Goal: Information Seeking & Learning: Compare options

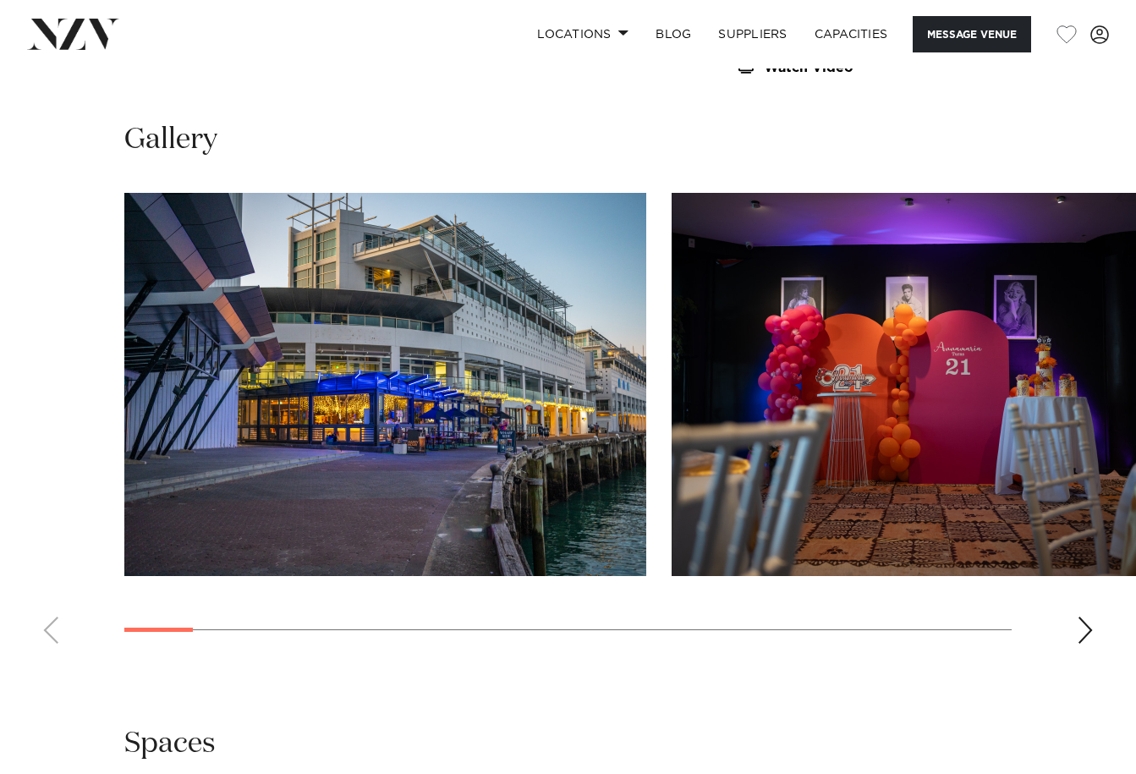
scroll to position [1438, 0]
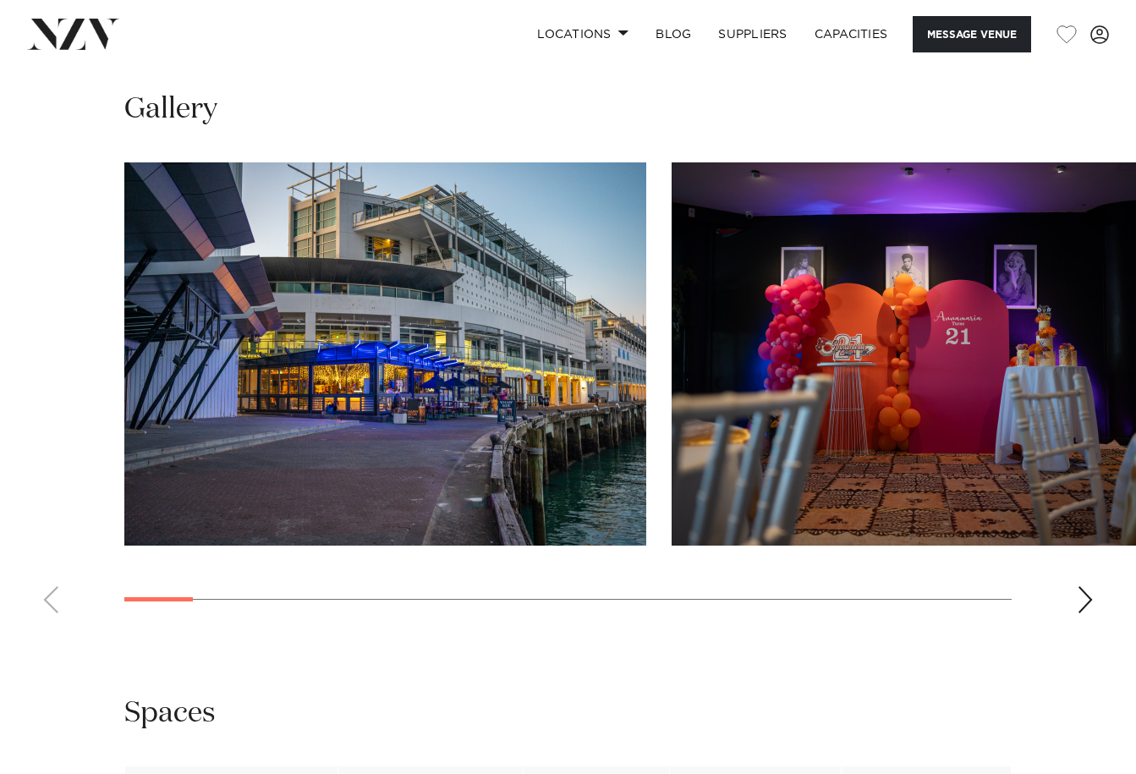
click at [1079, 603] on div "Next slide" at bounding box center [1085, 599] width 17 height 27
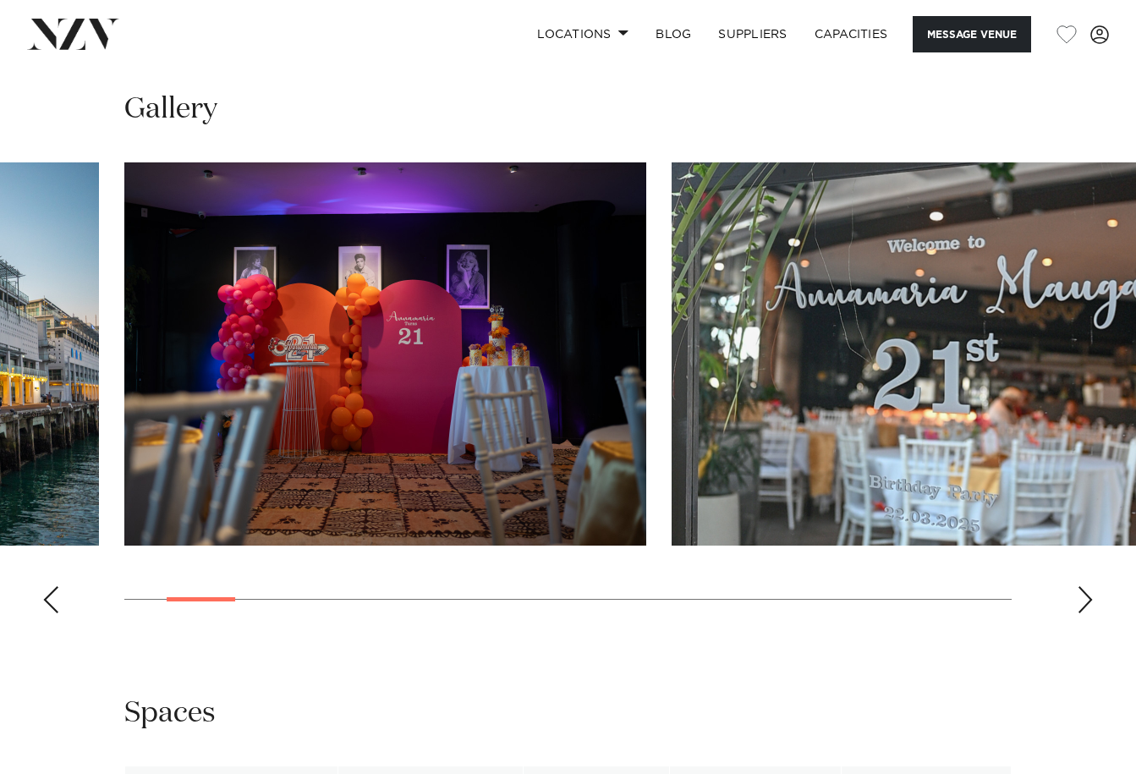
click at [1084, 598] on div "Next slide" at bounding box center [1085, 599] width 17 height 27
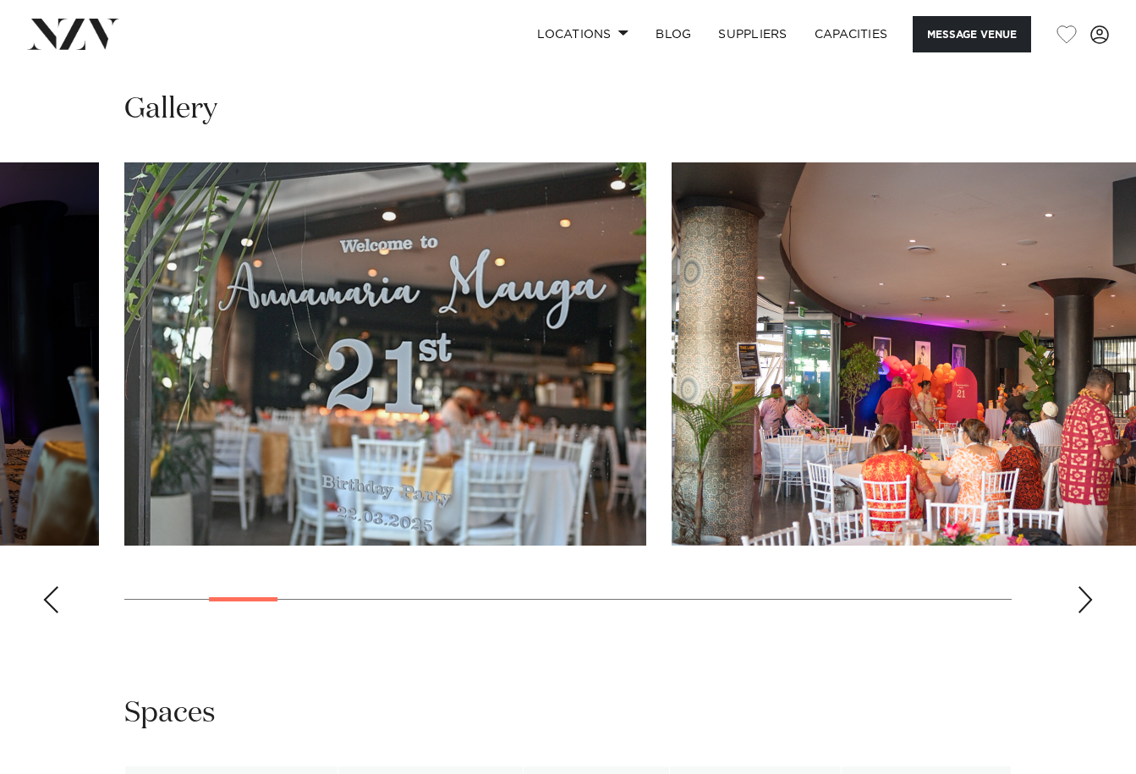
click at [1084, 598] on div "Next slide" at bounding box center [1085, 599] width 17 height 27
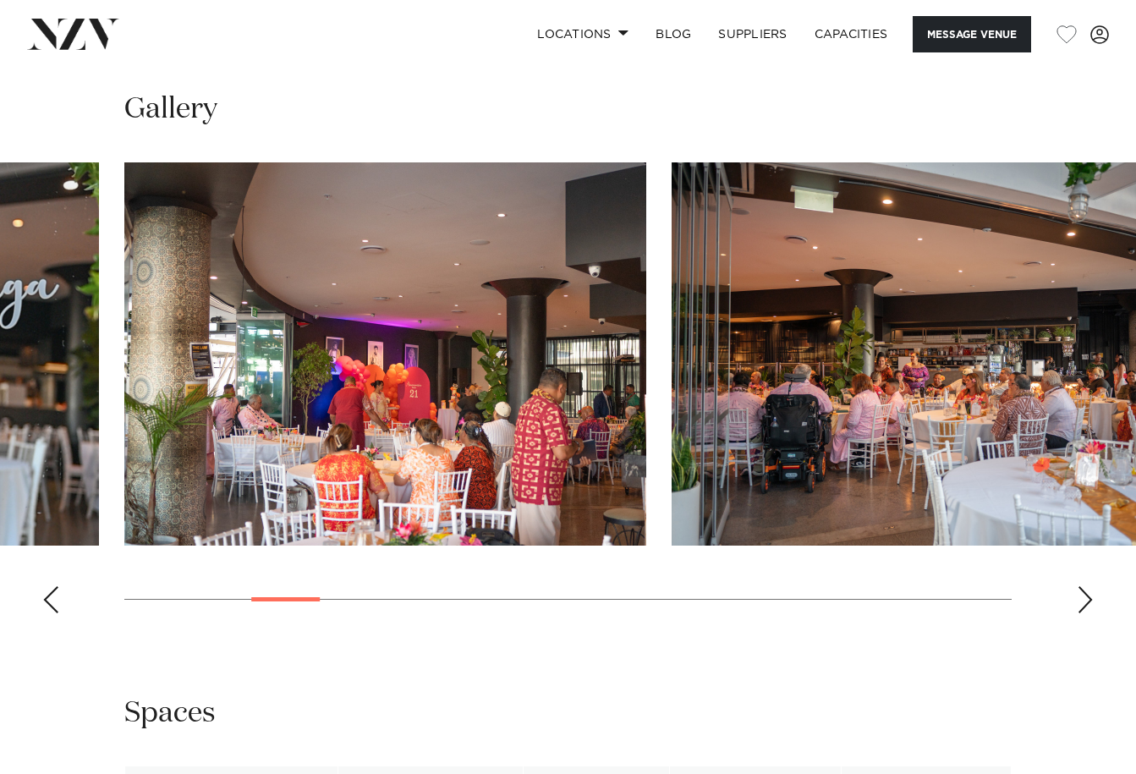
click at [1084, 598] on div "Next slide" at bounding box center [1085, 599] width 17 height 27
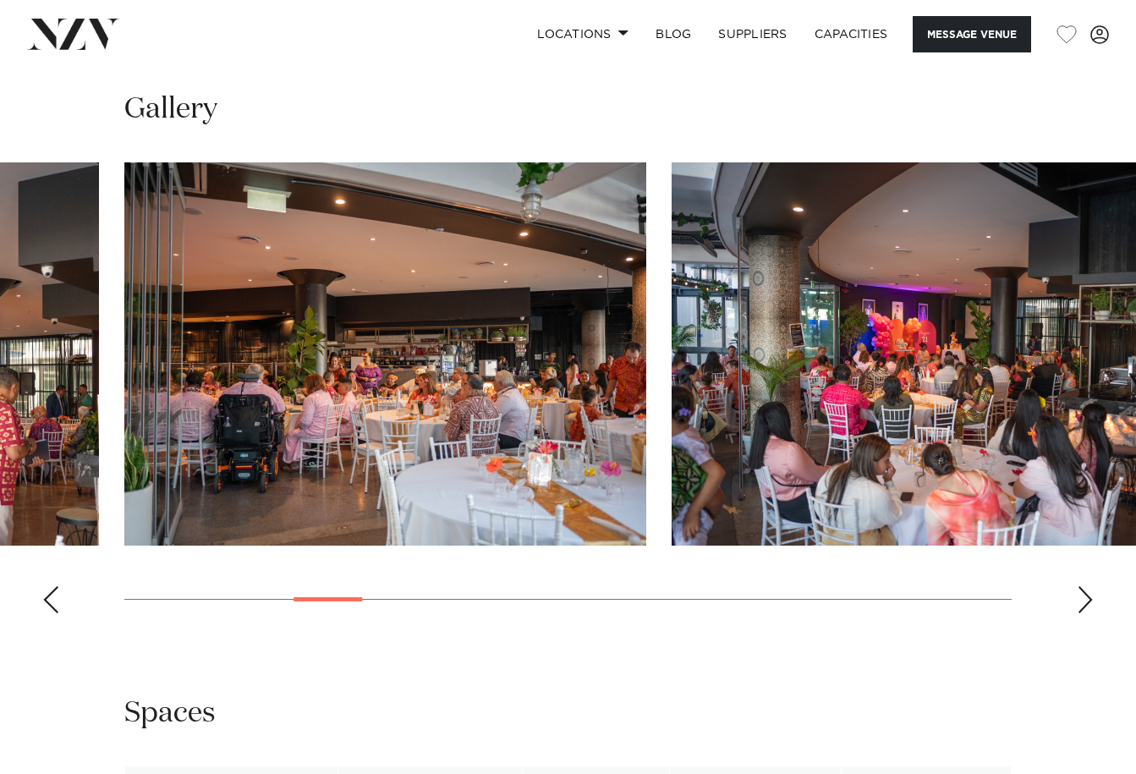
click at [1084, 598] on div "Next slide" at bounding box center [1085, 599] width 17 height 27
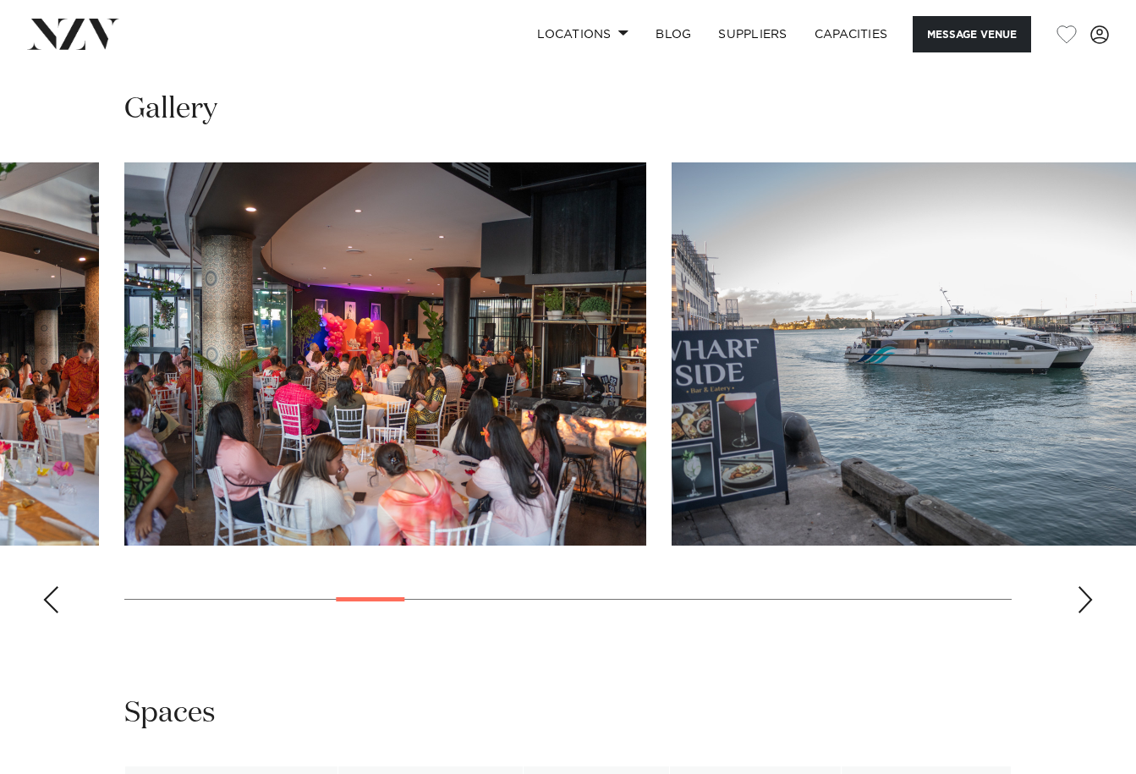
click at [1084, 595] on div "Next slide" at bounding box center [1085, 599] width 17 height 27
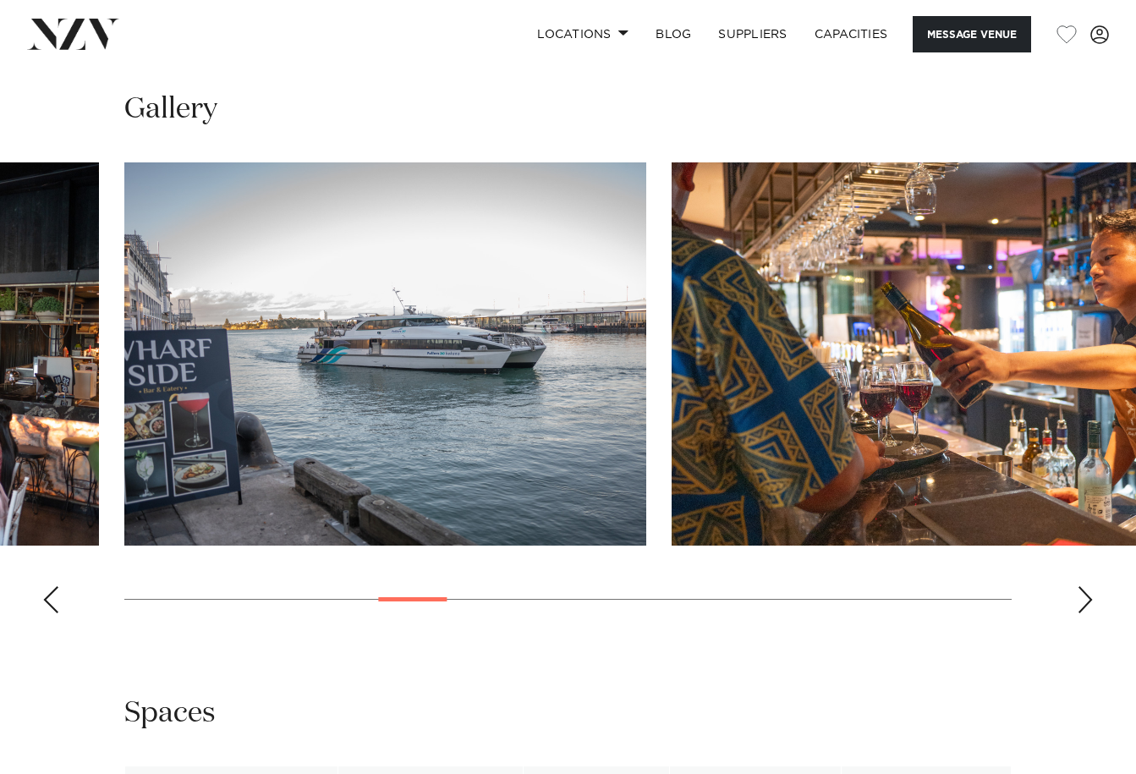
click at [1085, 595] on div "Next slide" at bounding box center [1085, 599] width 17 height 27
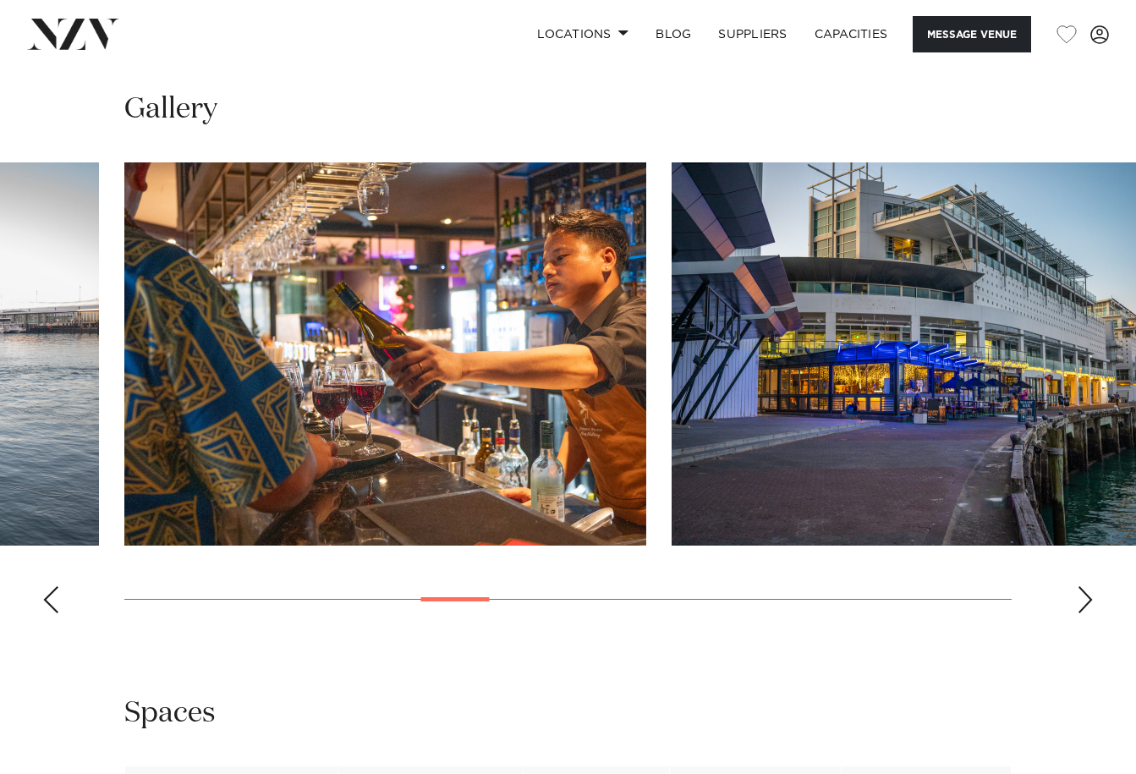
click at [1086, 595] on div "Next slide" at bounding box center [1085, 599] width 17 height 27
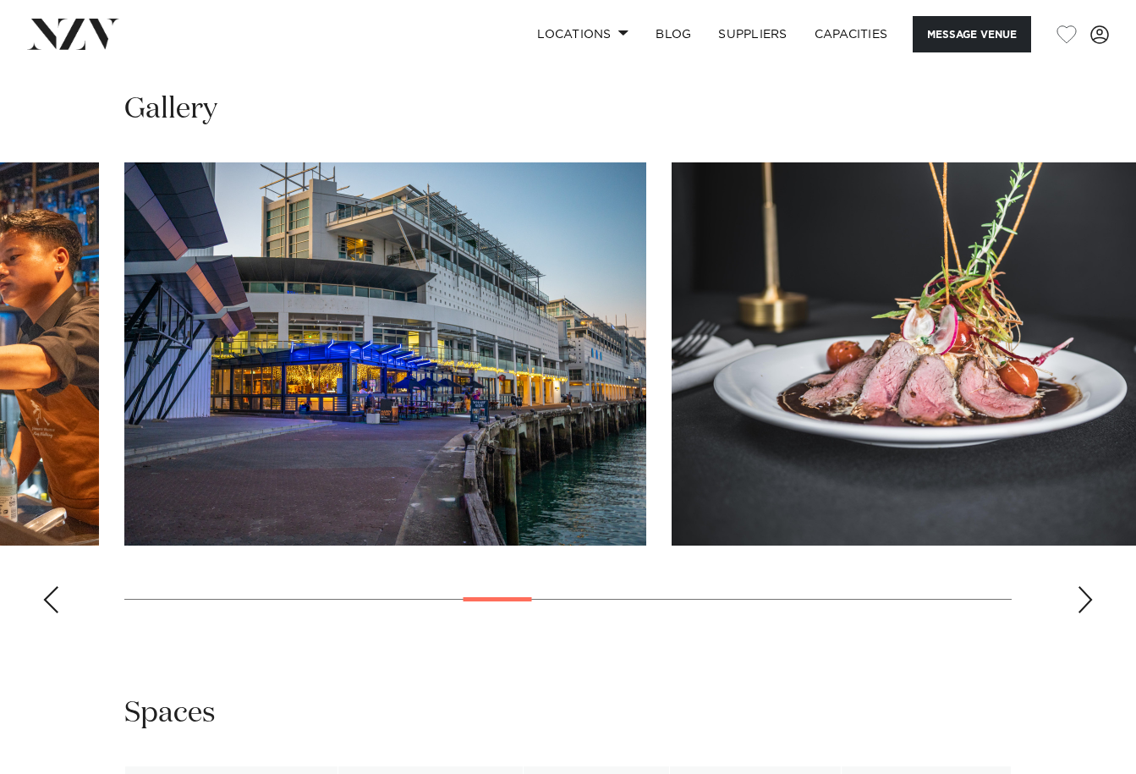
click at [1086, 595] on div "Next slide" at bounding box center [1085, 599] width 17 height 27
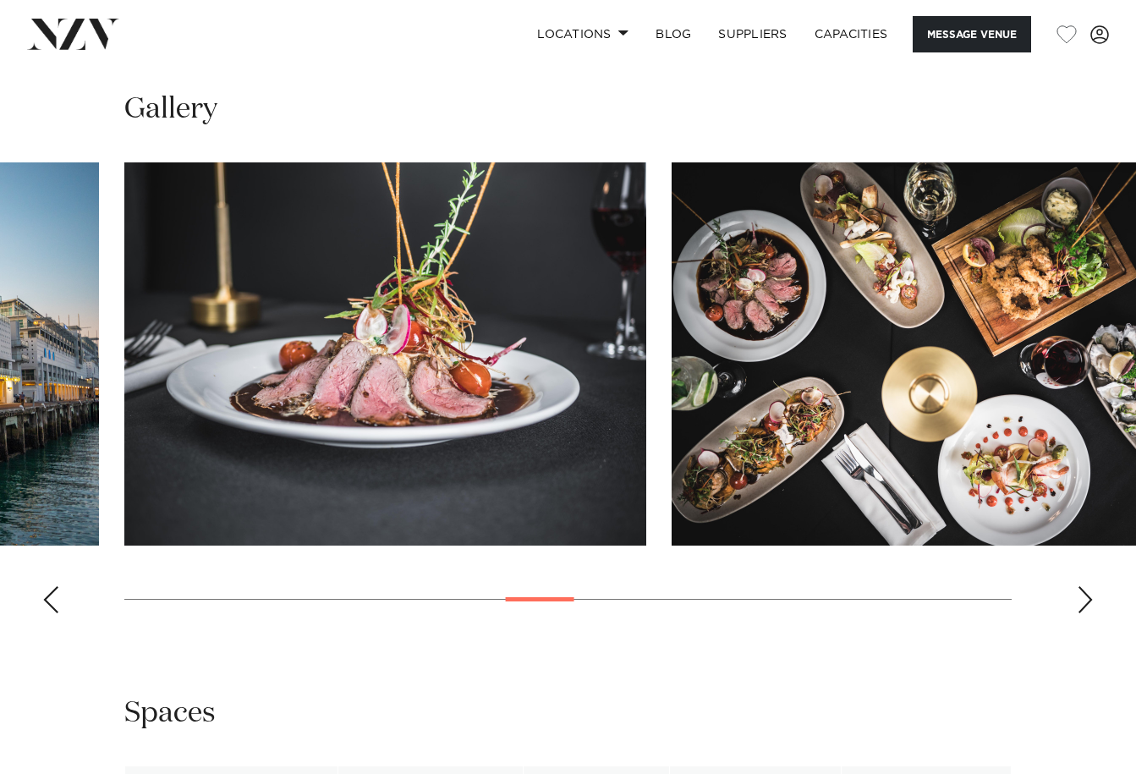
click at [1088, 596] on div "Next slide" at bounding box center [1085, 599] width 17 height 27
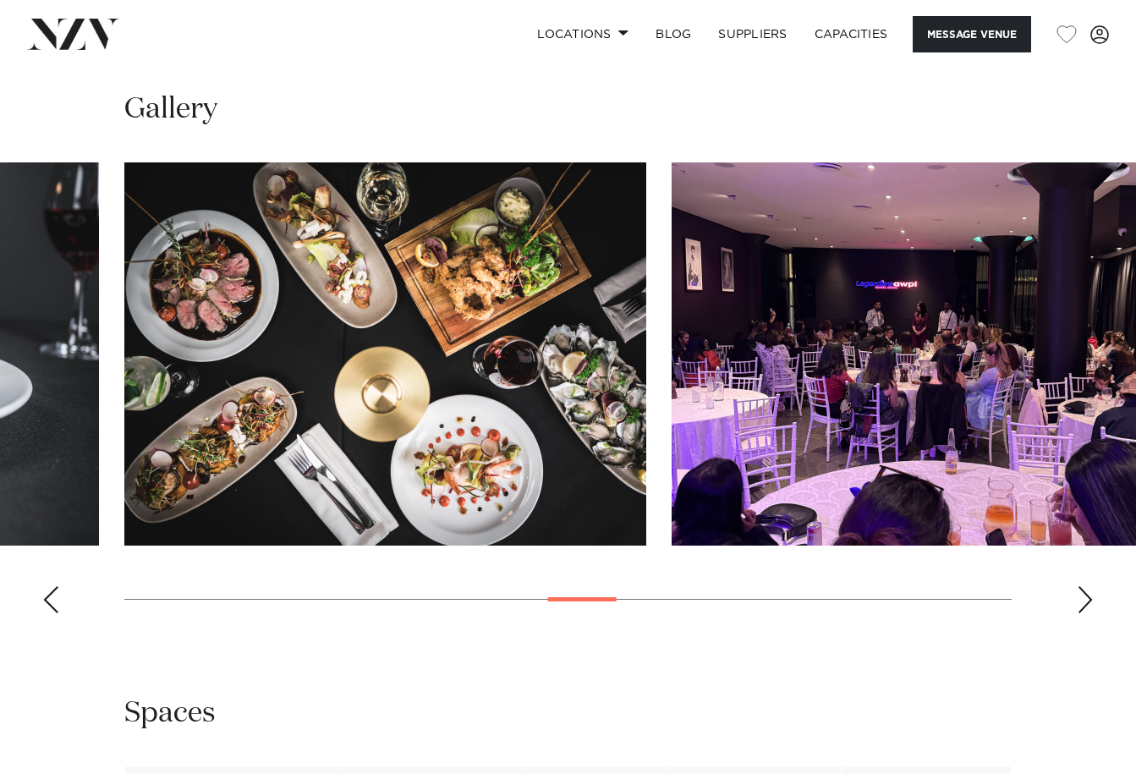
click at [1088, 596] on div "Next slide" at bounding box center [1085, 599] width 17 height 27
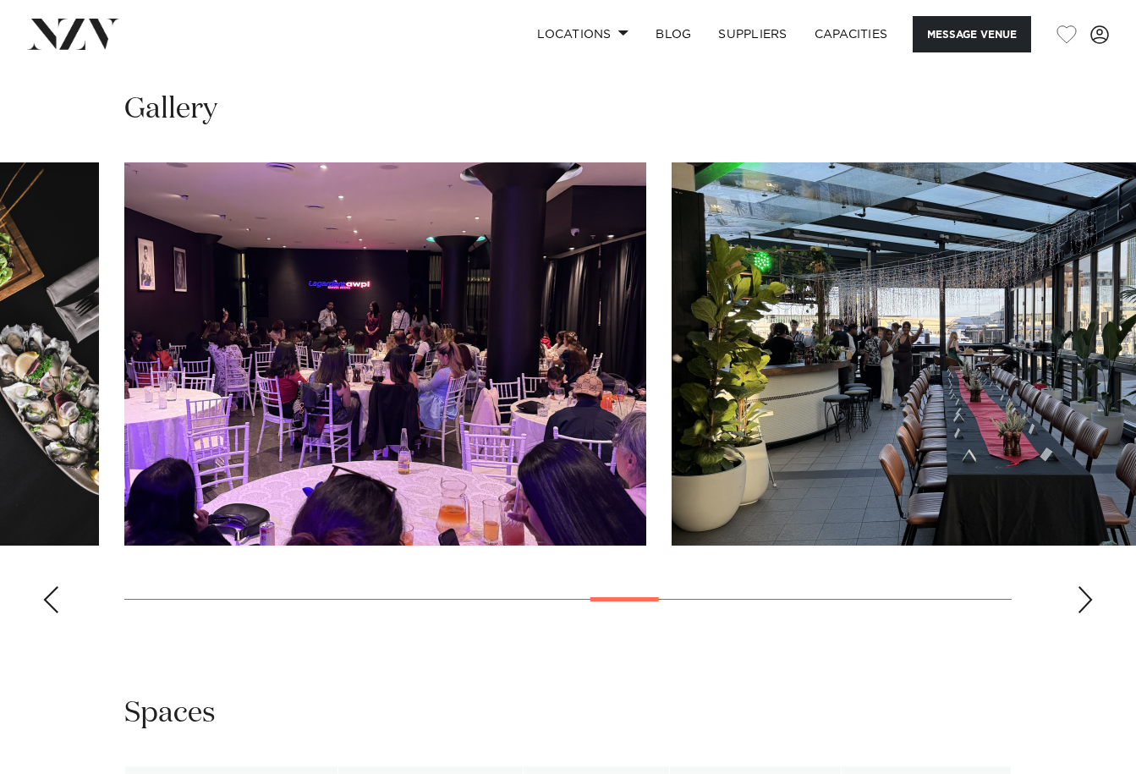
click at [1088, 596] on div "Next slide" at bounding box center [1085, 599] width 17 height 27
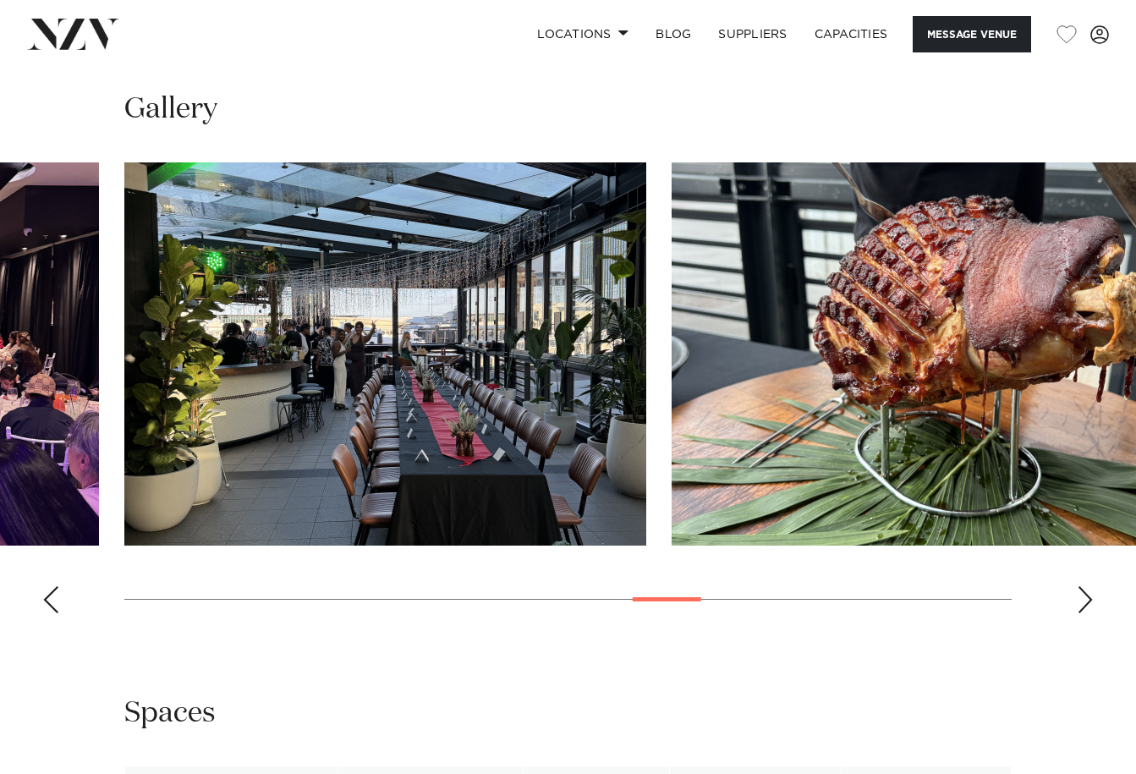
click at [1088, 596] on div "Next slide" at bounding box center [1085, 599] width 17 height 27
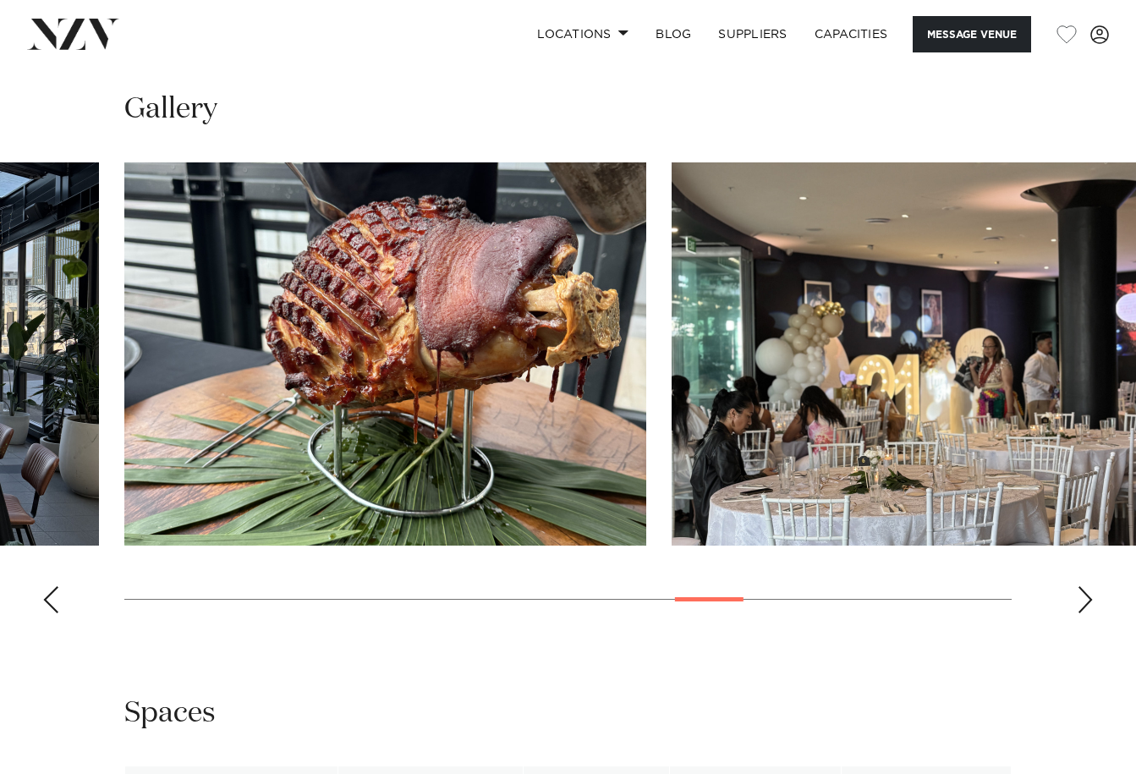
click at [1088, 596] on div "Next slide" at bounding box center [1085, 599] width 17 height 27
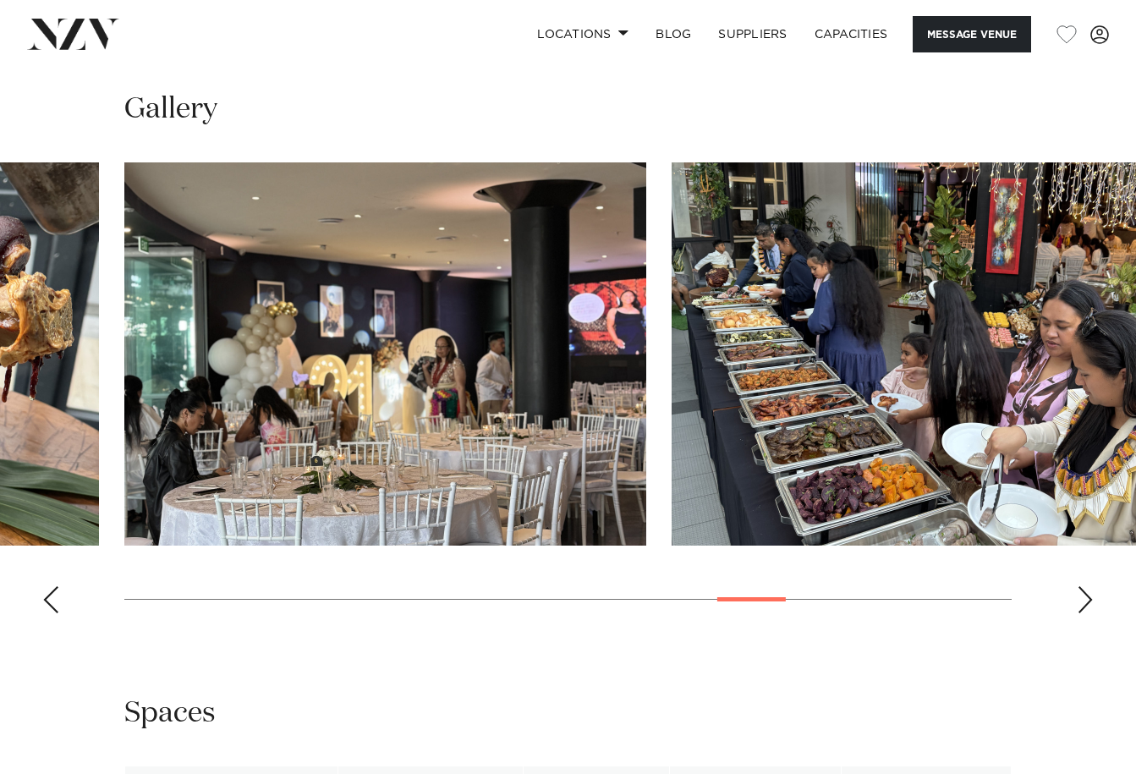
click at [1088, 596] on div "Next slide" at bounding box center [1085, 599] width 17 height 27
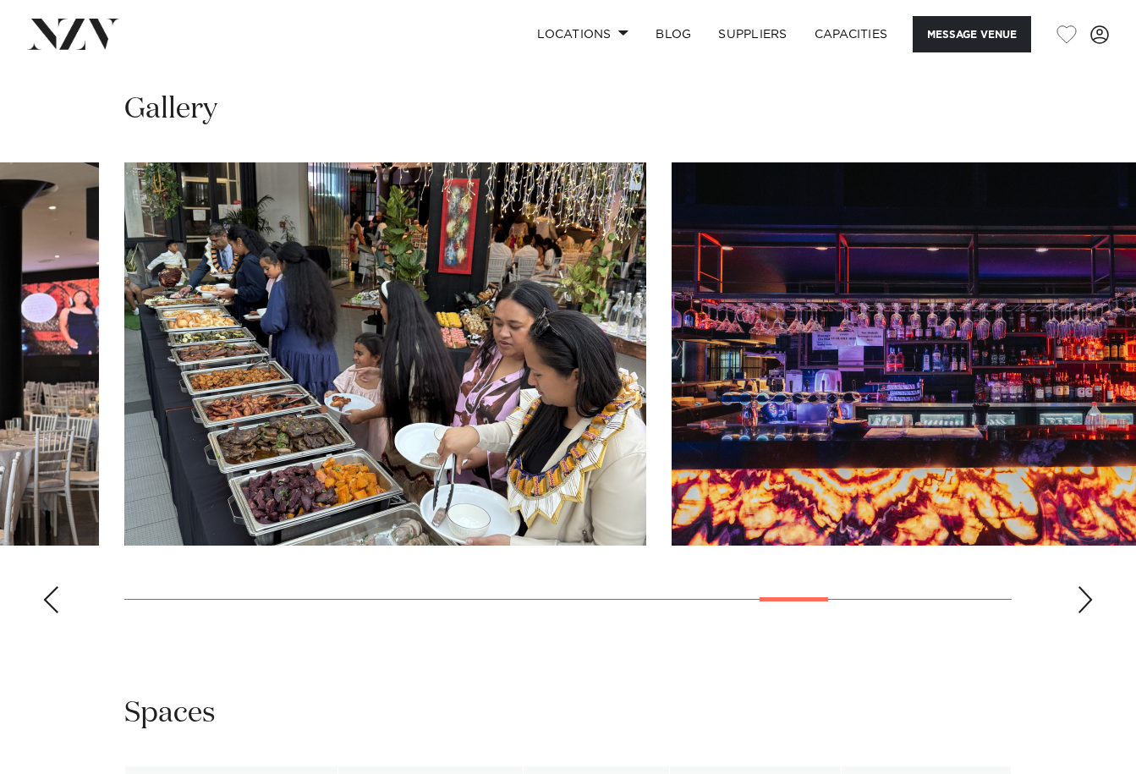
click at [1089, 596] on div "Next slide" at bounding box center [1085, 599] width 17 height 27
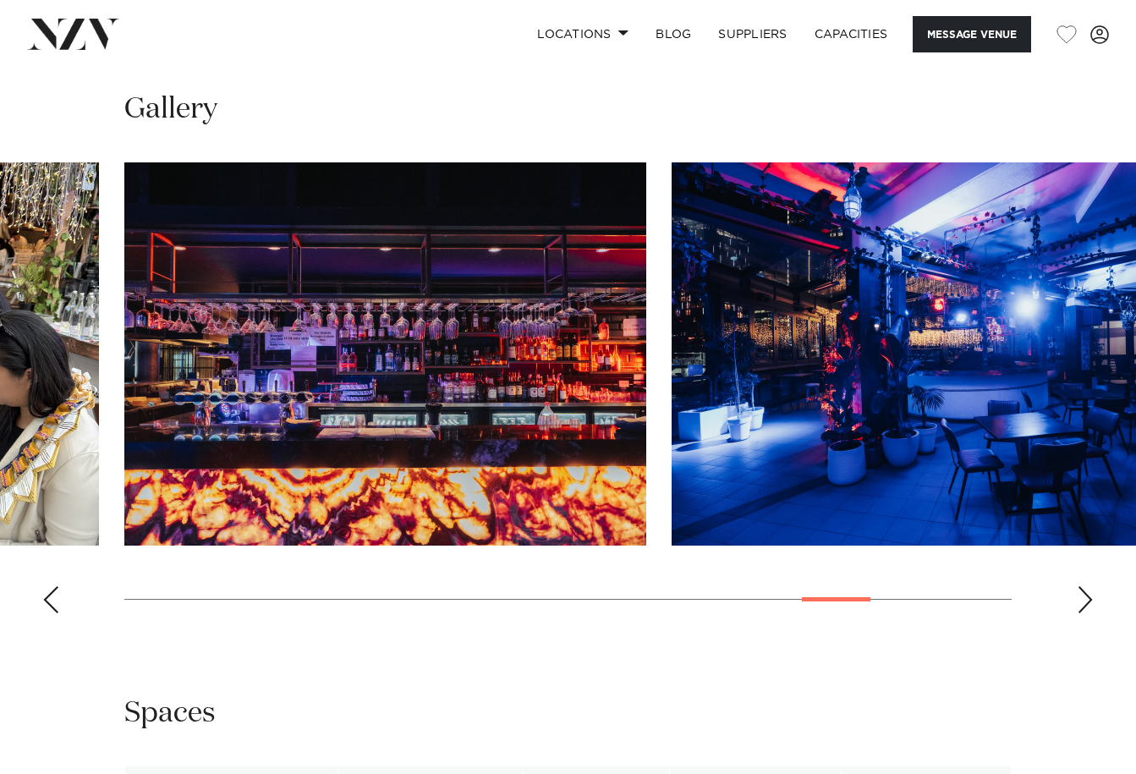
click at [1089, 596] on div "Next slide" at bounding box center [1085, 599] width 17 height 27
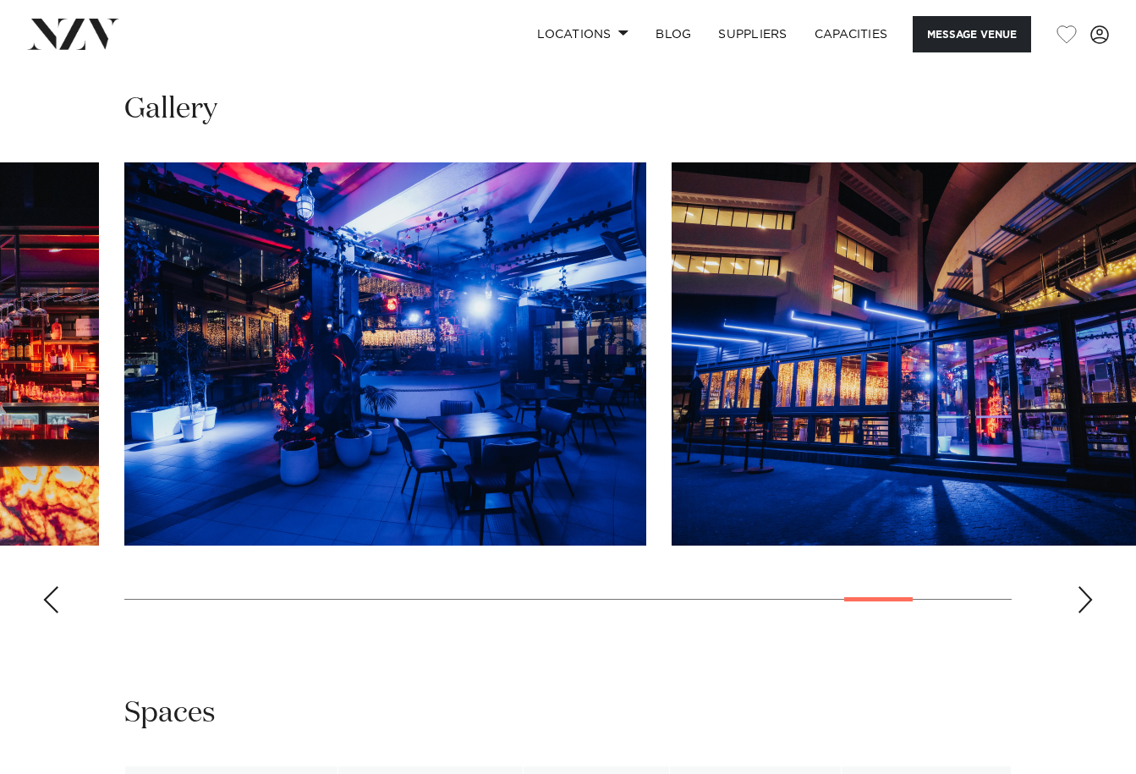
click at [1091, 597] on div "Next slide" at bounding box center [1085, 599] width 17 height 27
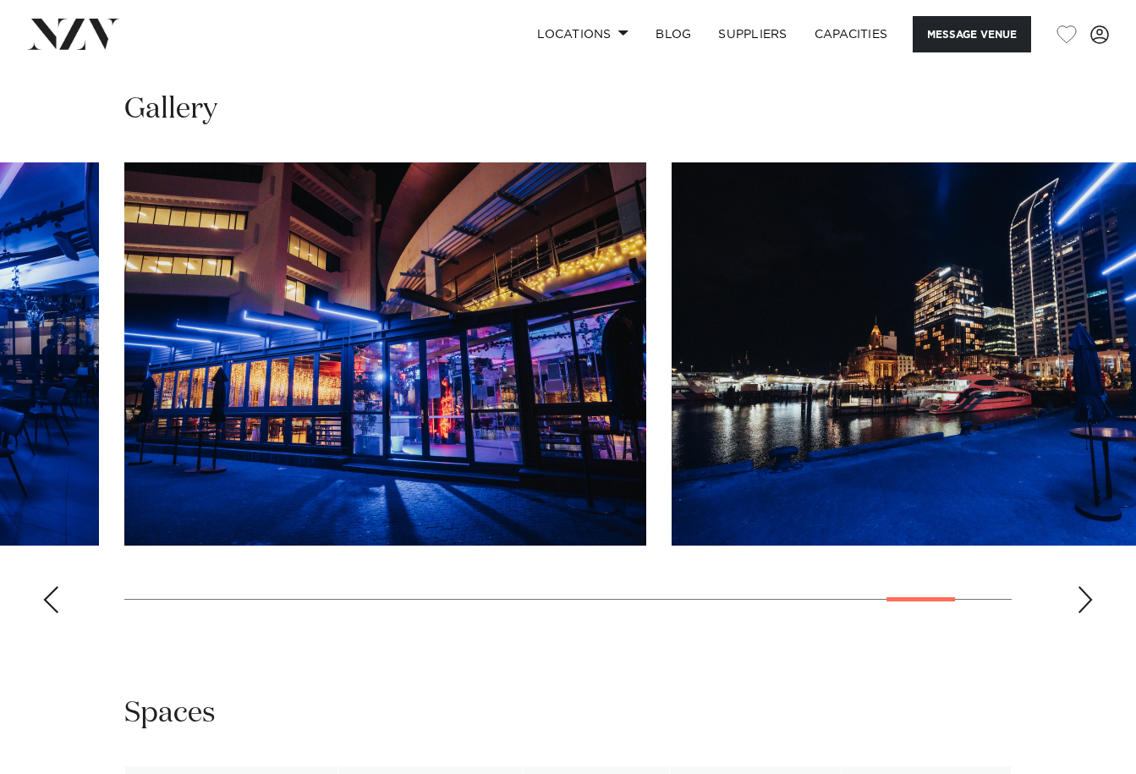
click at [1091, 597] on div "Next slide" at bounding box center [1085, 599] width 17 height 27
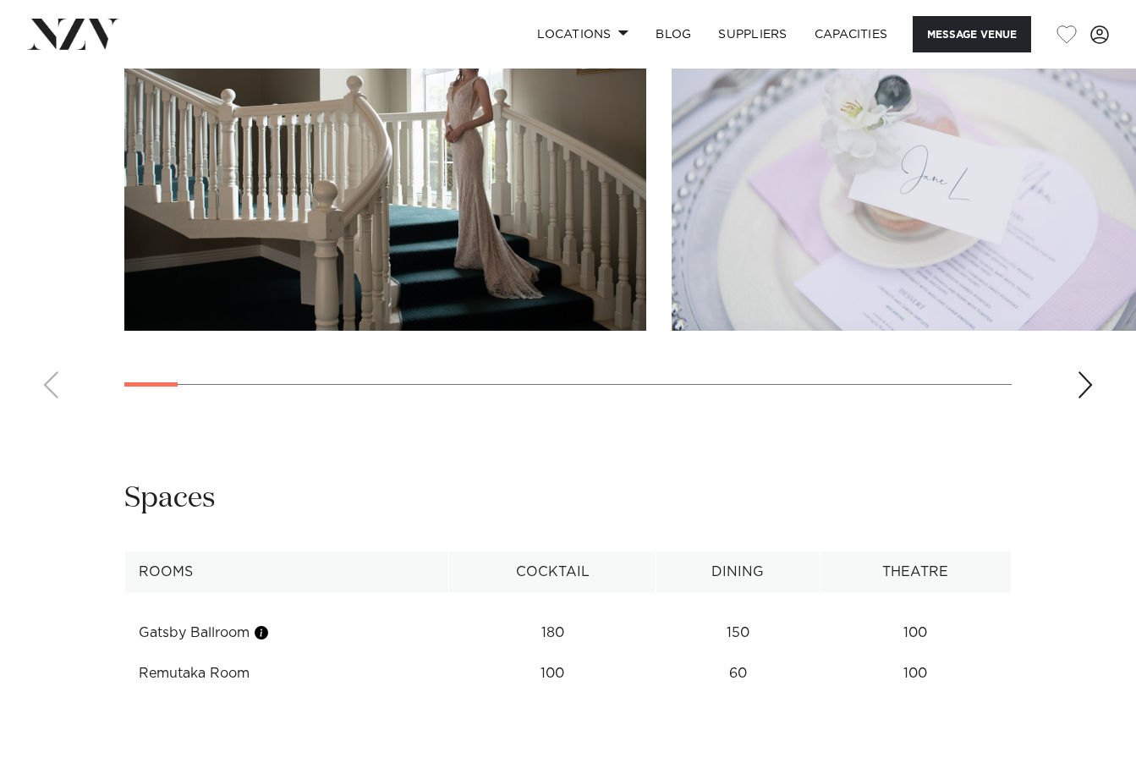
scroll to position [1692, 0]
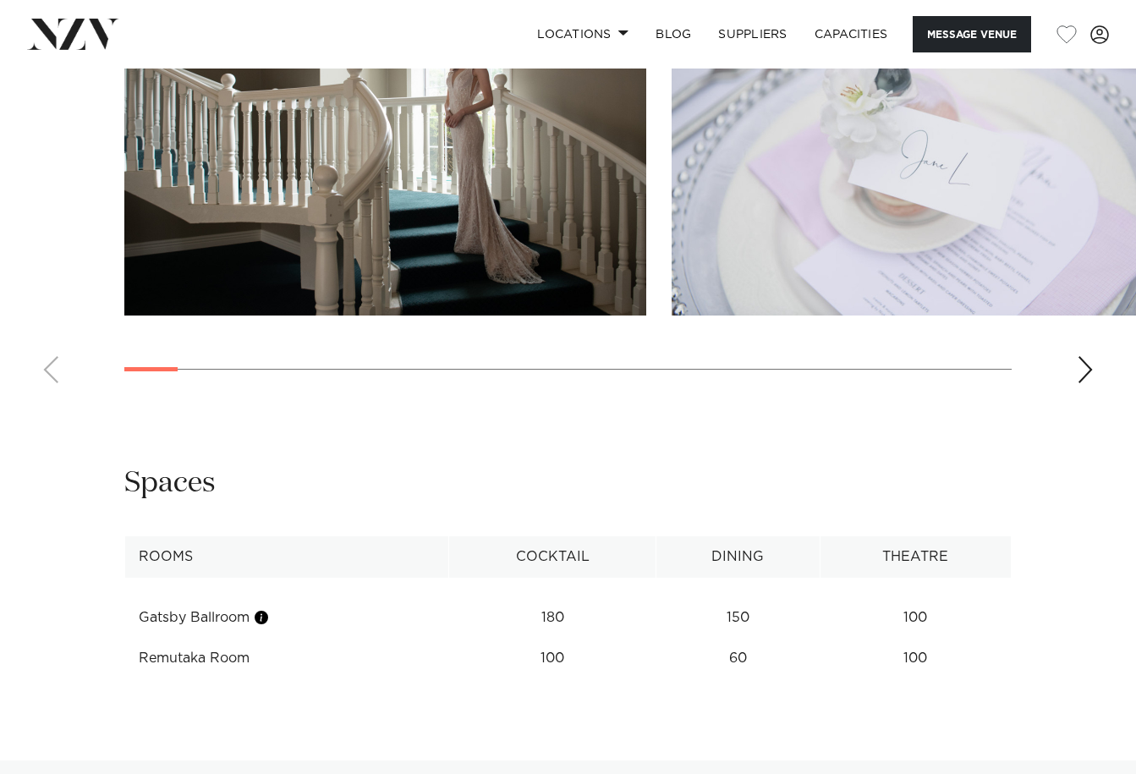
click at [1089, 383] on div "Next slide" at bounding box center [1085, 369] width 17 height 27
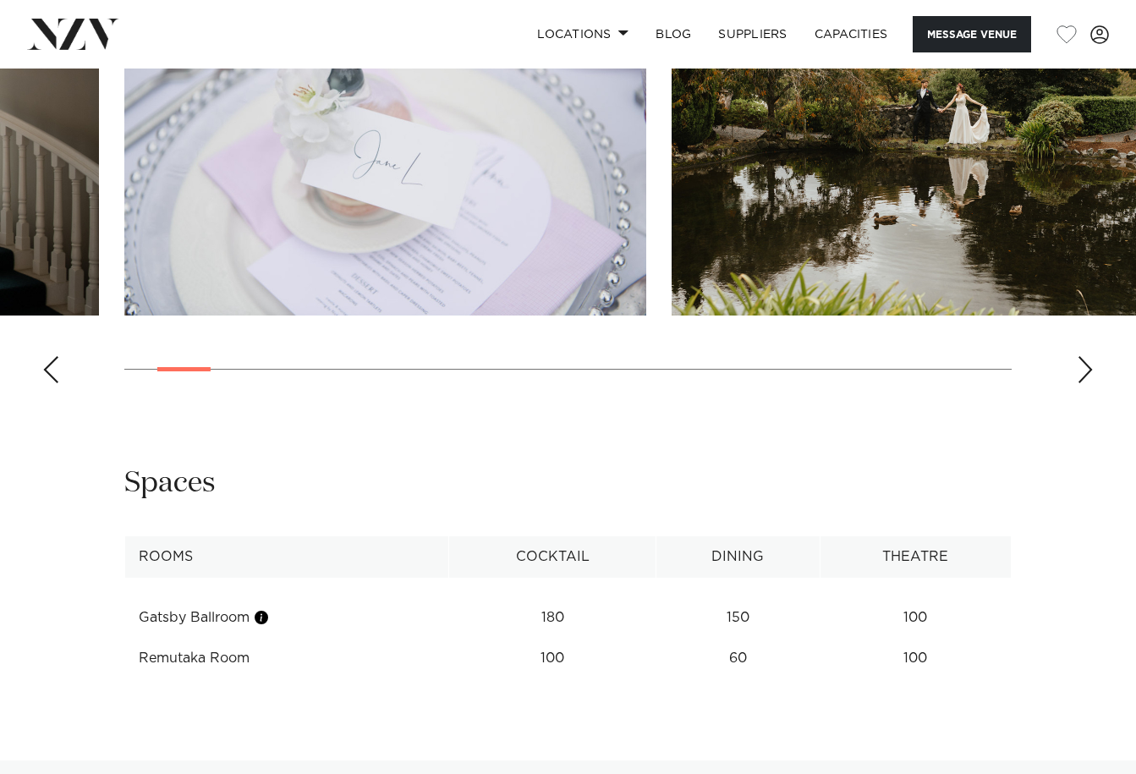
click at [1088, 383] on div "Next slide" at bounding box center [1085, 369] width 17 height 27
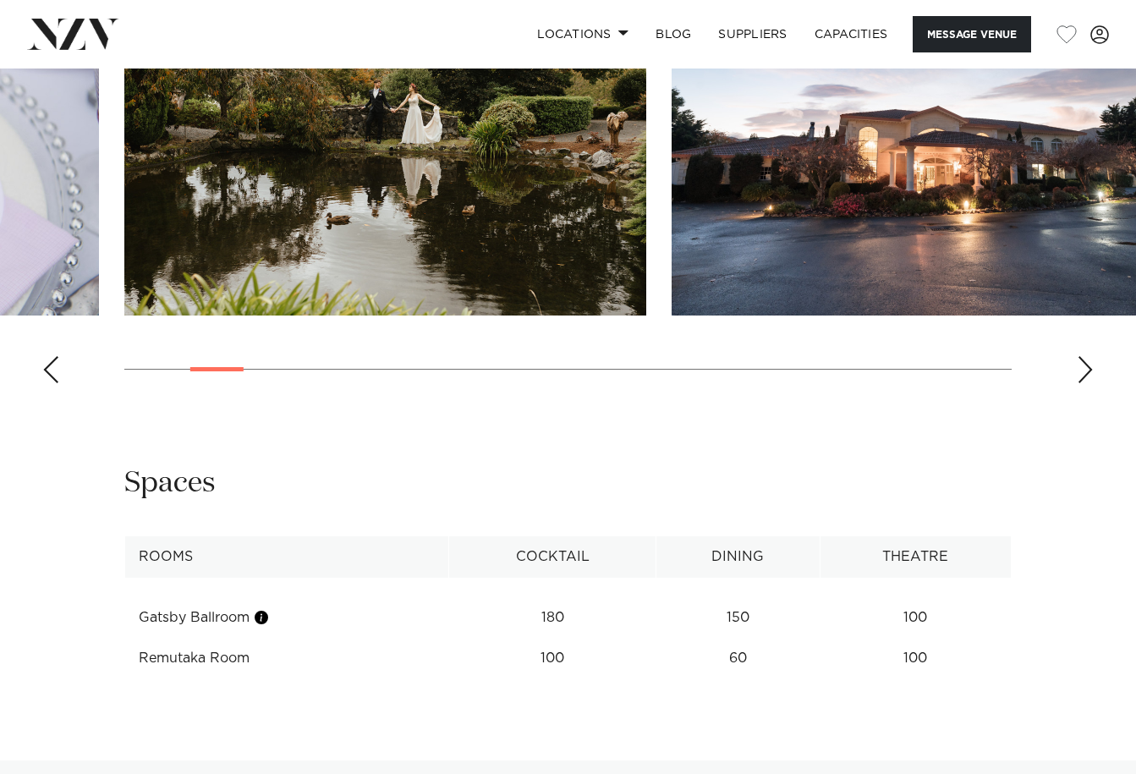
click at [1088, 383] on div "Next slide" at bounding box center [1085, 369] width 17 height 27
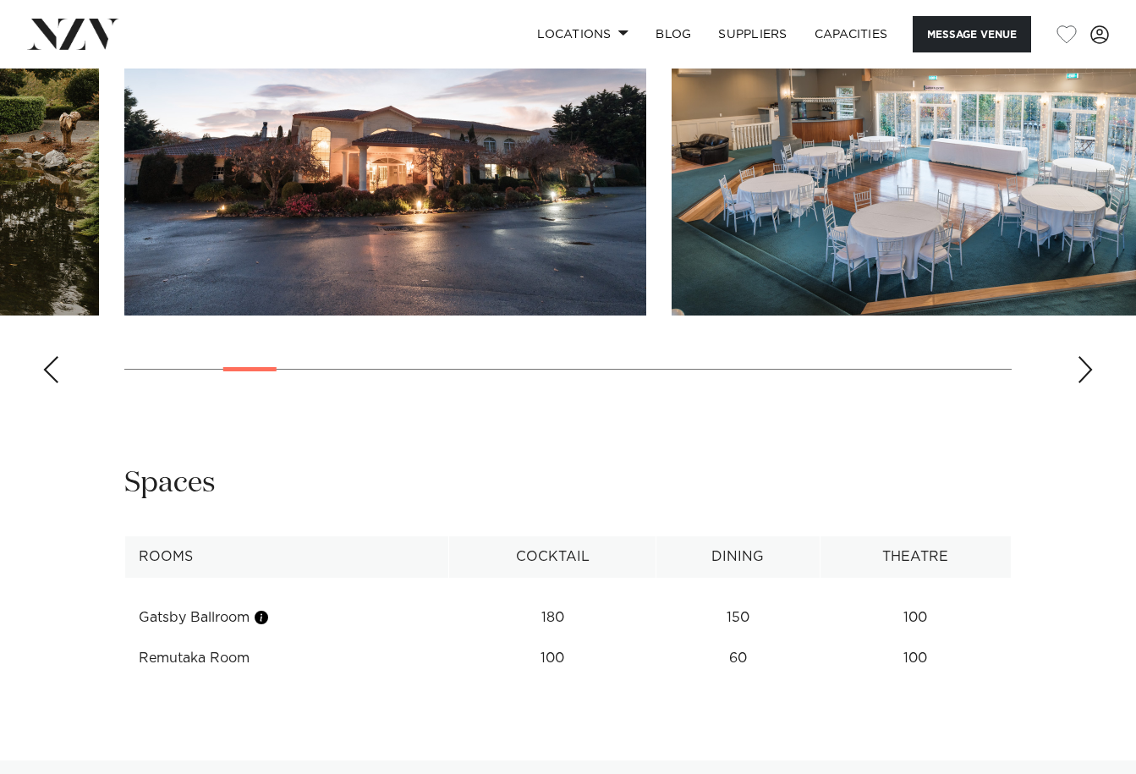
click at [1087, 383] on div "Next slide" at bounding box center [1085, 369] width 17 height 27
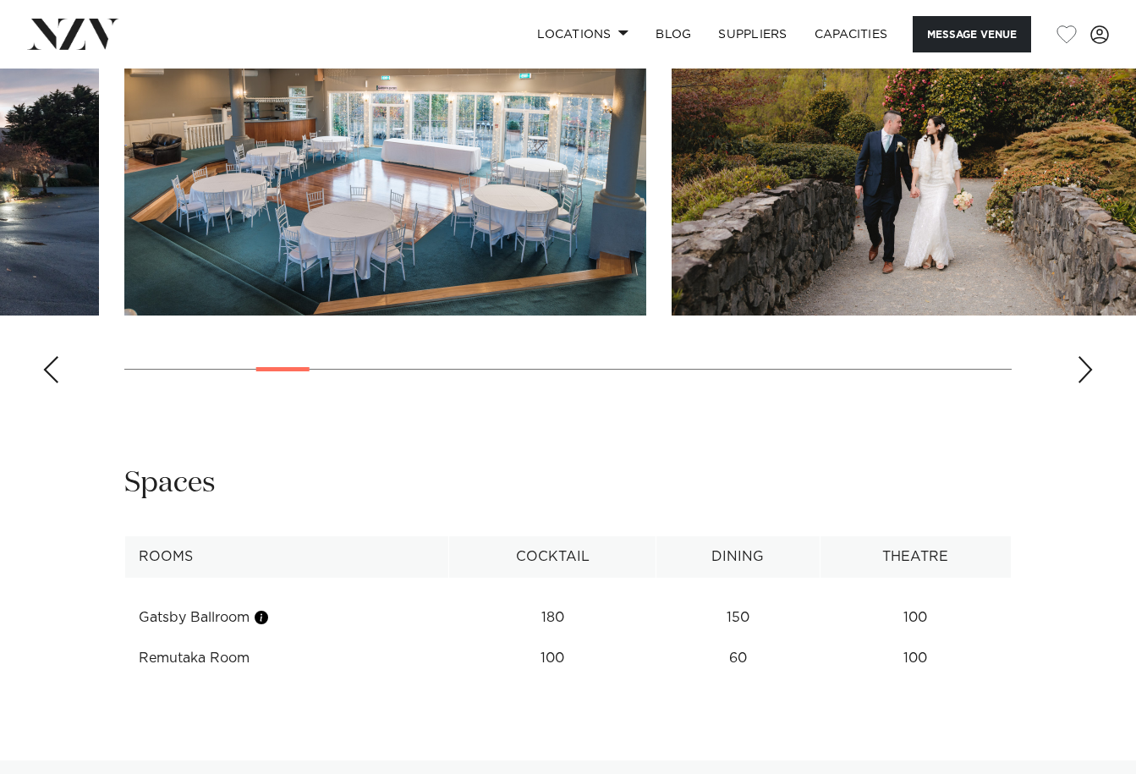
click at [1087, 383] on div "Next slide" at bounding box center [1085, 369] width 17 height 27
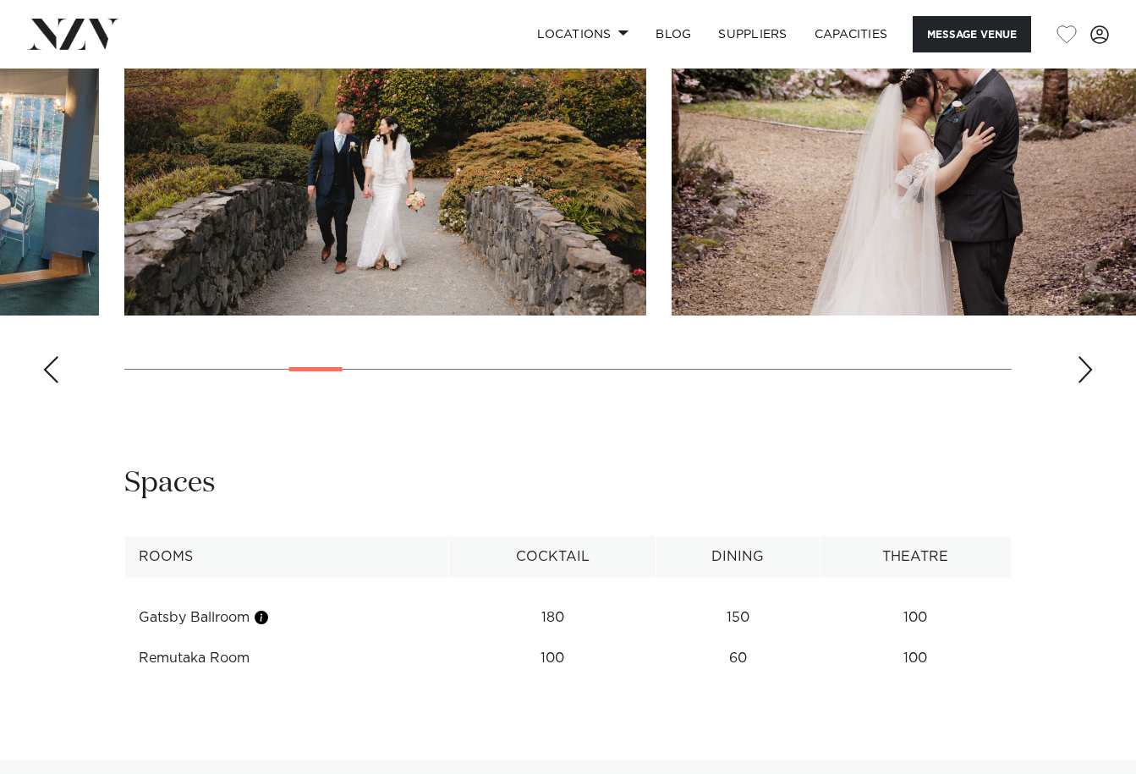
click at [1086, 383] on div "Next slide" at bounding box center [1085, 369] width 17 height 27
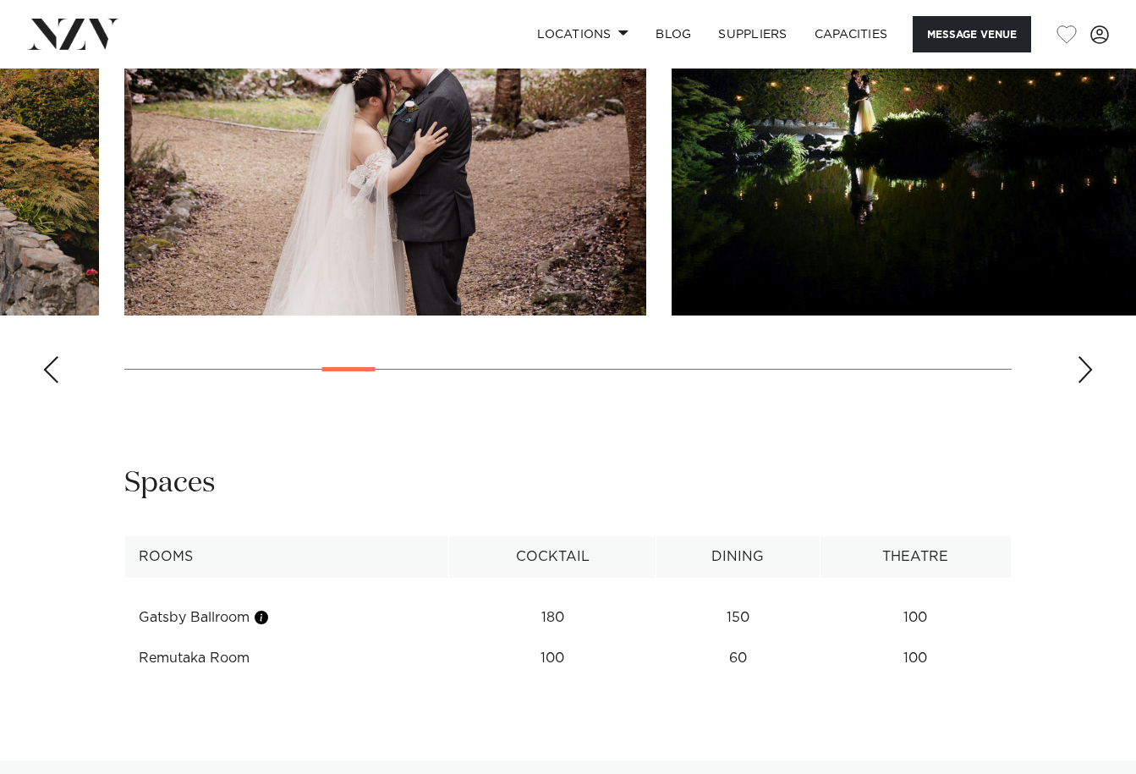
click at [1086, 383] on div "Next slide" at bounding box center [1085, 369] width 17 height 27
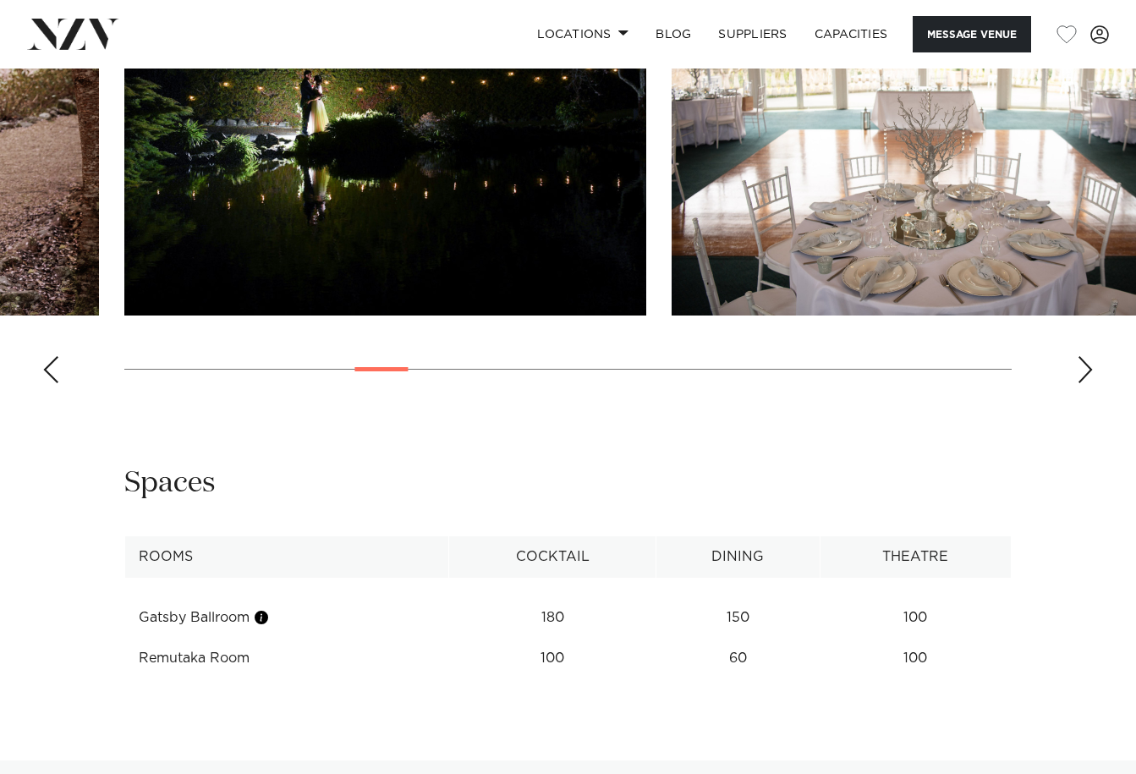
click at [1086, 383] on div "Next slide" at bounding box center [1085, 369] width 17 height 27
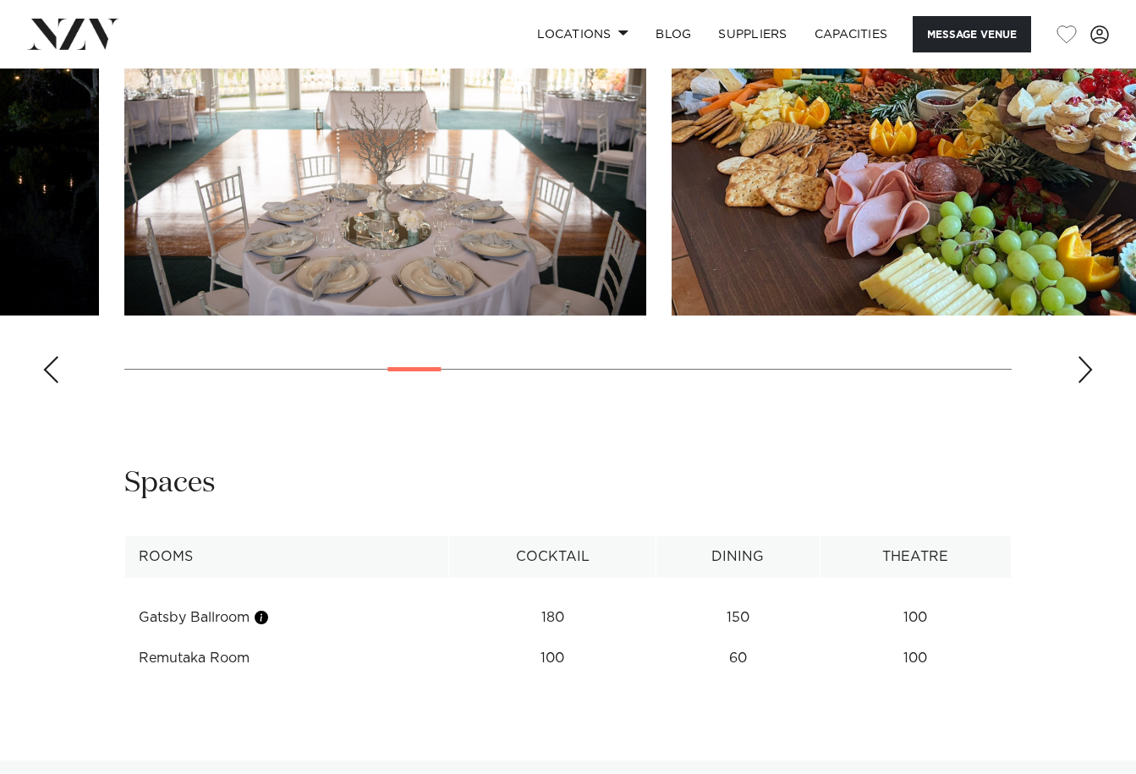
click at [1086, 383] on div "Next slide" at bounding box center [1085, 369] width 17 height 27
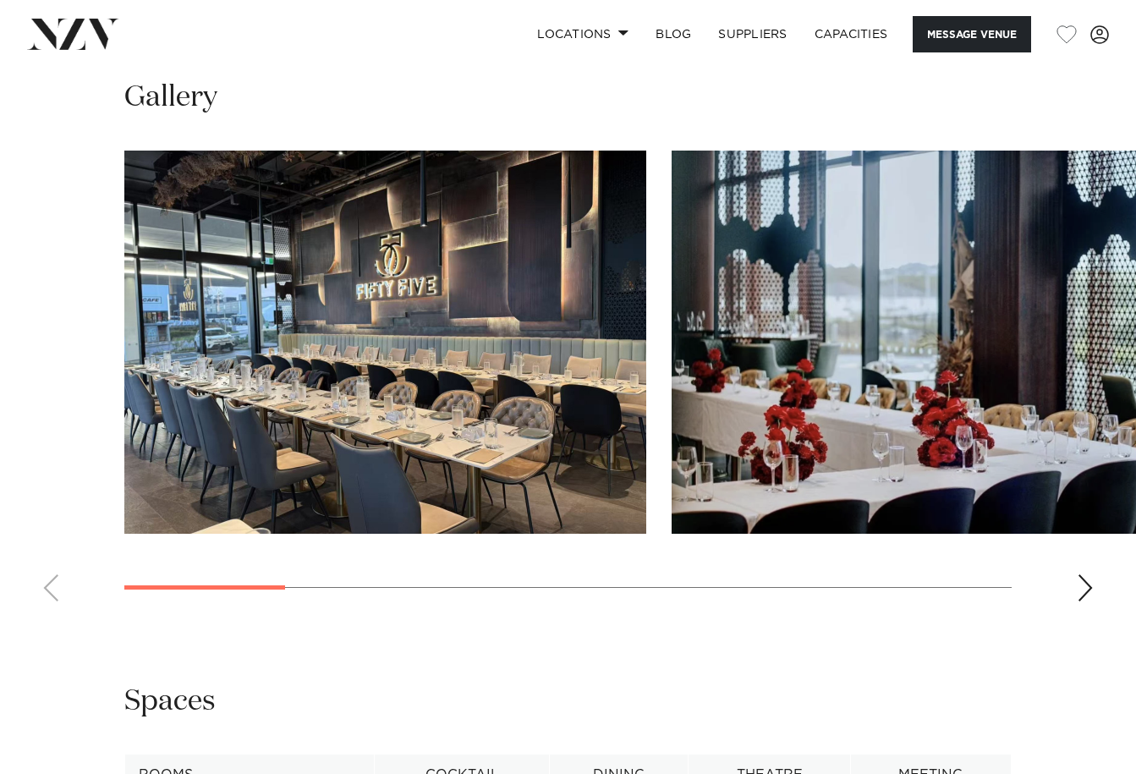
scroll to position [1523, 0]
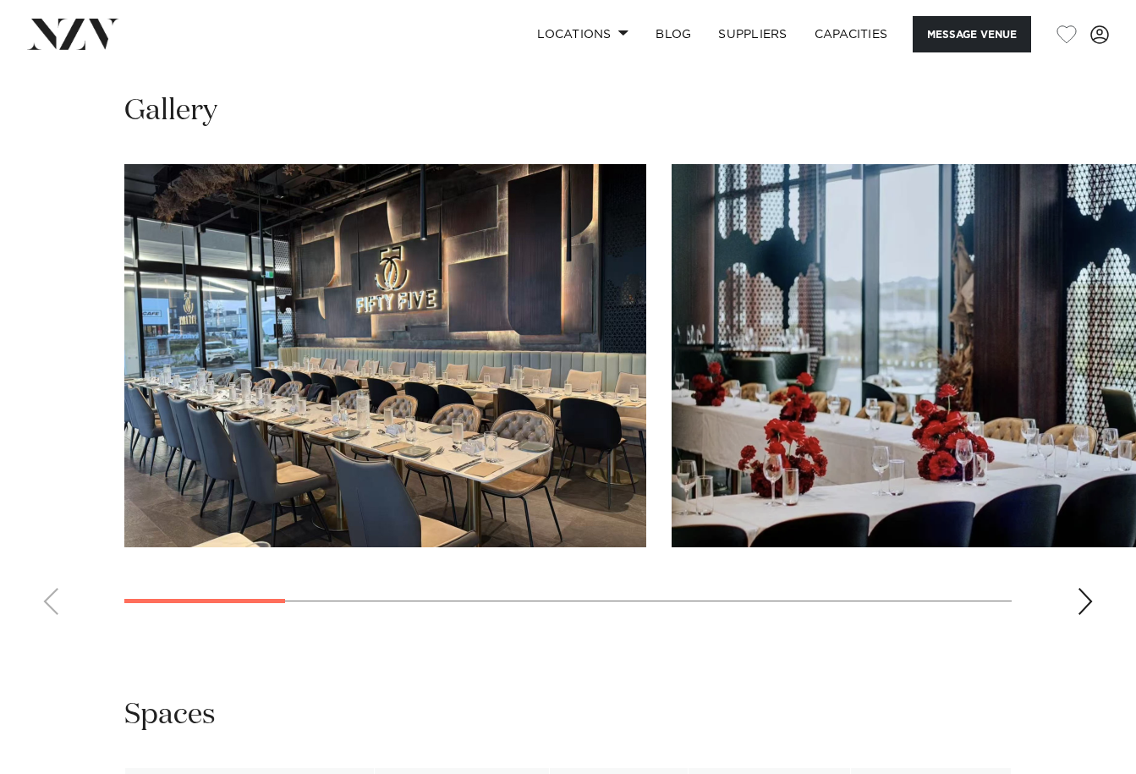
click at [1083, 597] on div "Next slide" at bounding box center [1085, 601] width 17 height 27
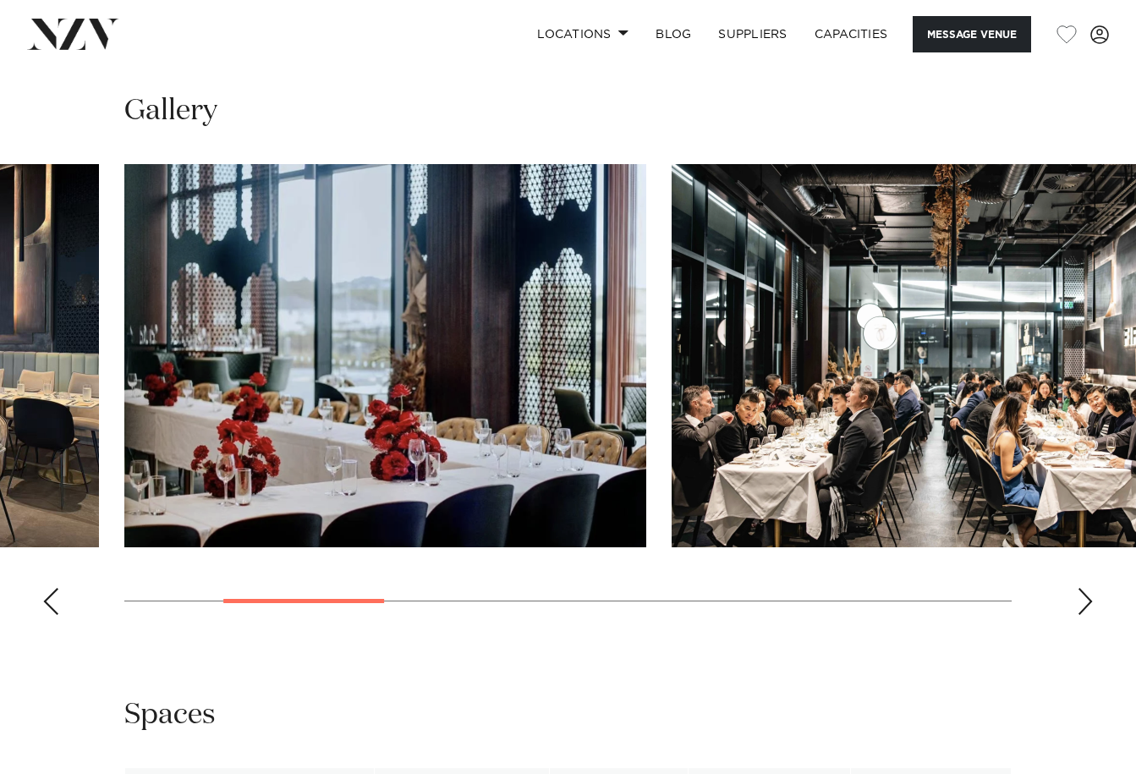
click at [1083, 591] on div "Next slide" at bounding box center [1085, 601] width 17 height 27
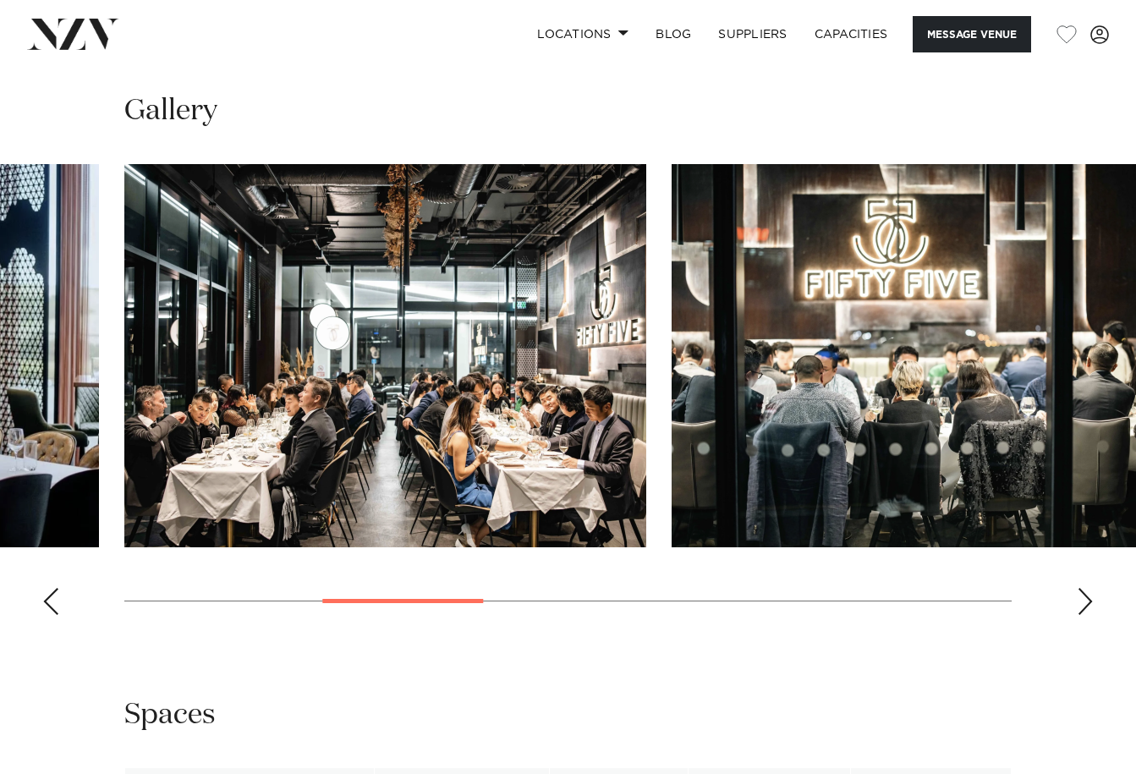
click at [1083, 591] on div "Next slide" at bounding box center [1085, 601] width 17 height 27
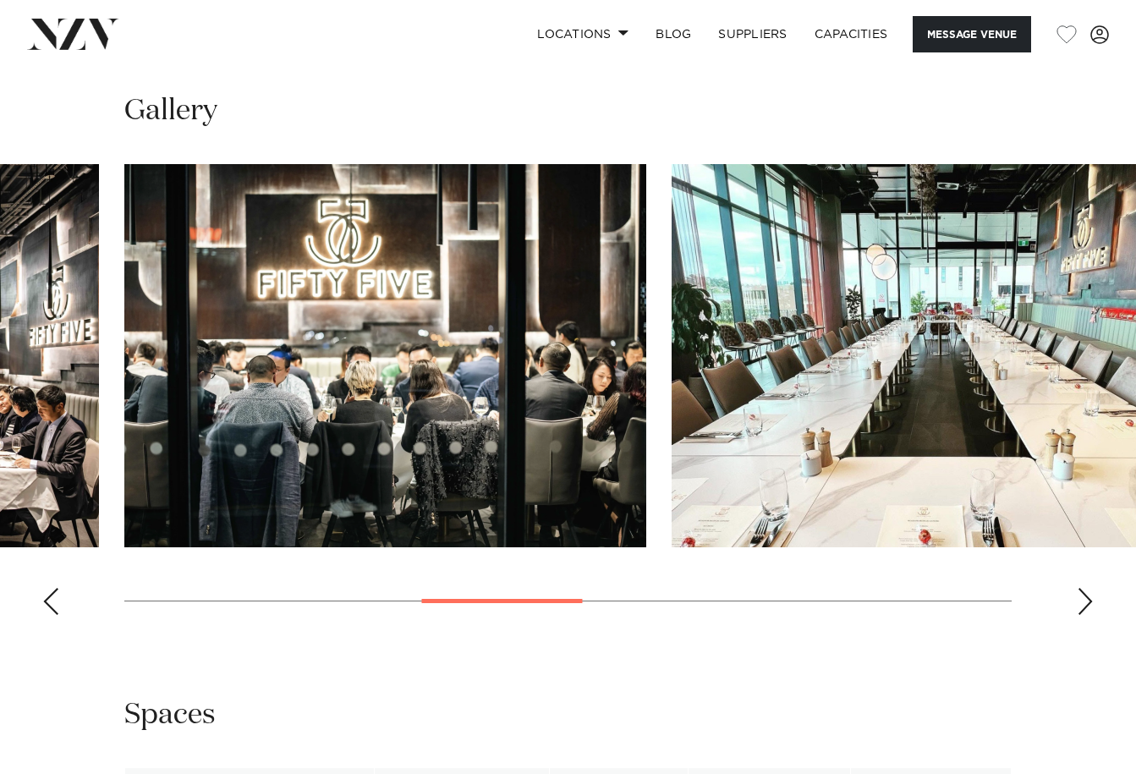
click at [1083, 591] on div "Next slide" at bounding box center [1085, 601] width 17 height 27
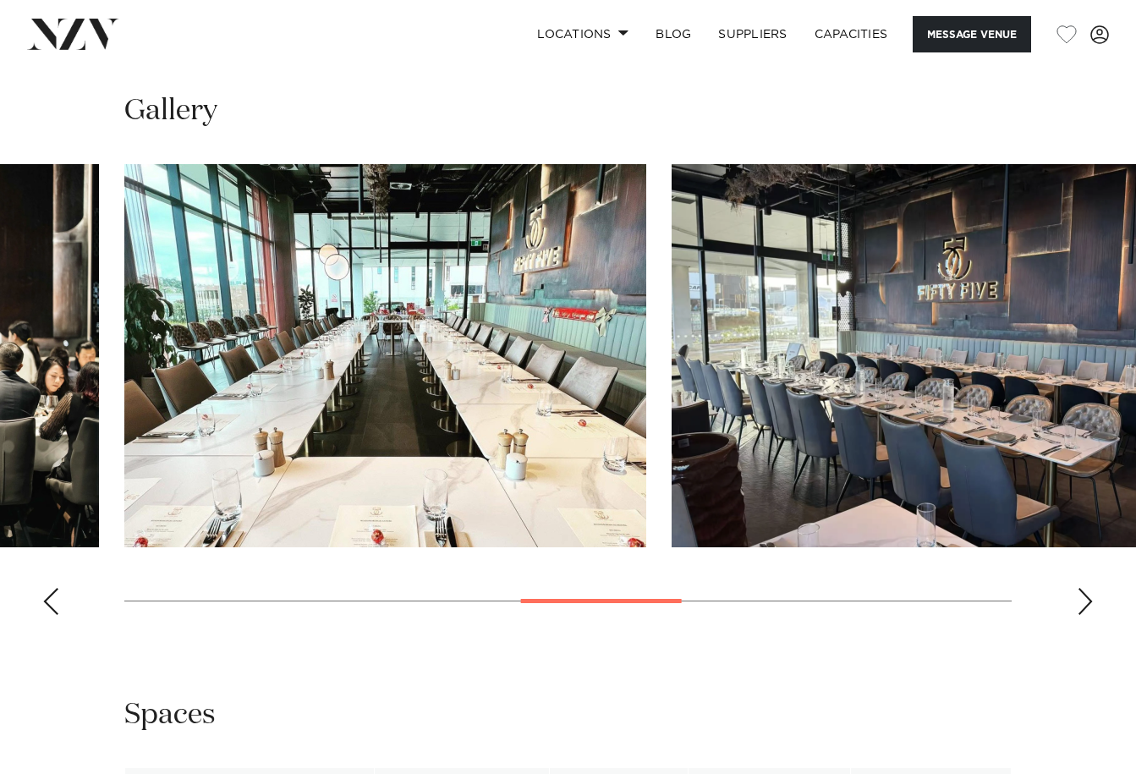
click at [1084, 590] on div "Next slide" at bounding box center [1085, 601] width 17 height 27
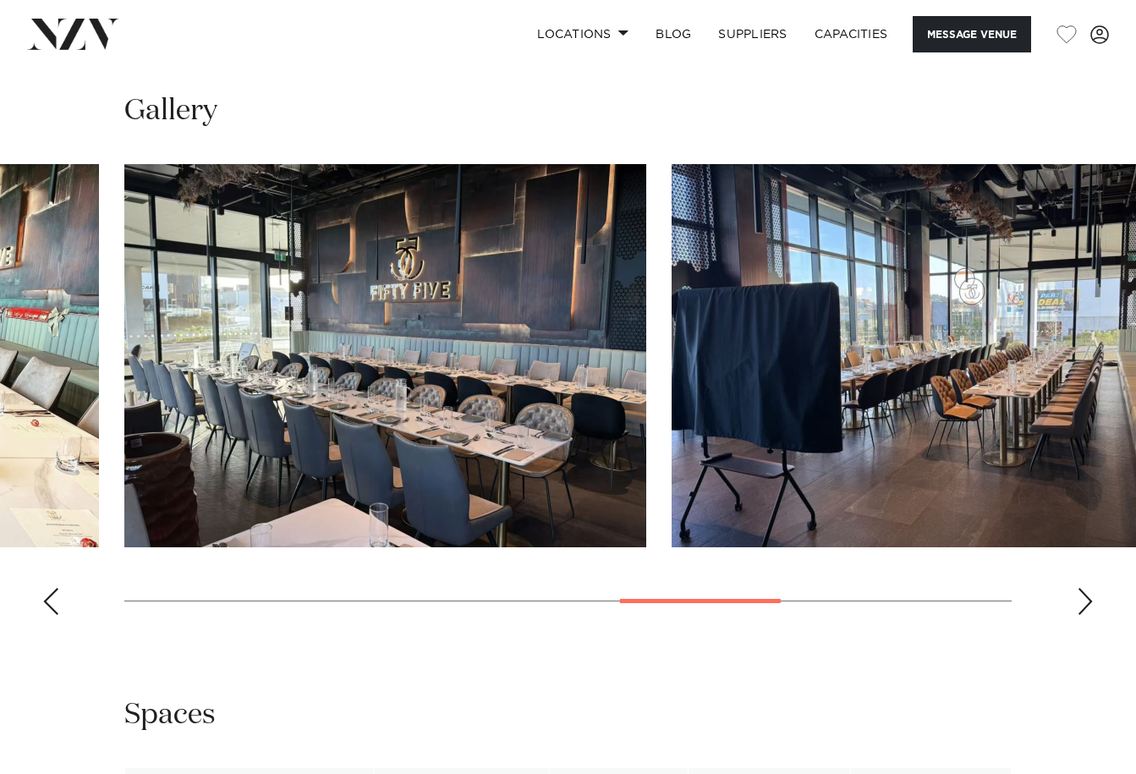
click at [1084, 590] on div "Next slide" at bounding box center [1085, 601] width 17 height 27
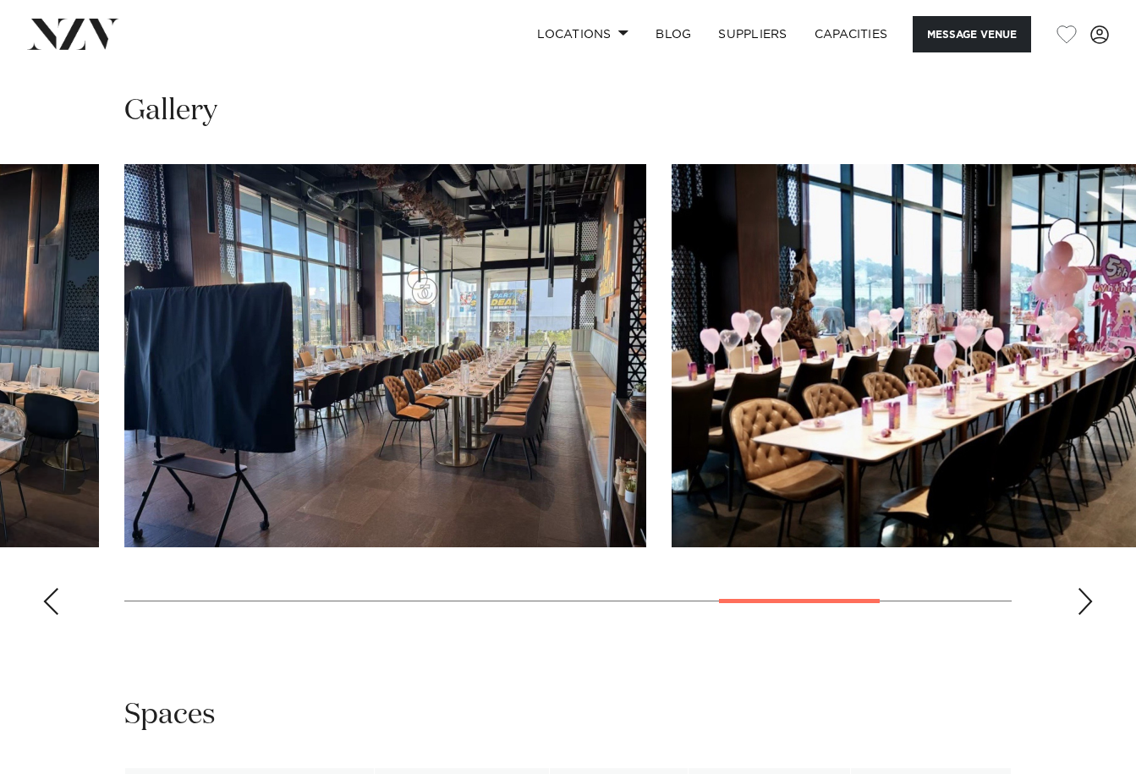
click at [1084, 590] on div "Next slide" at bounding box center [1085, 601] width 17 height 27
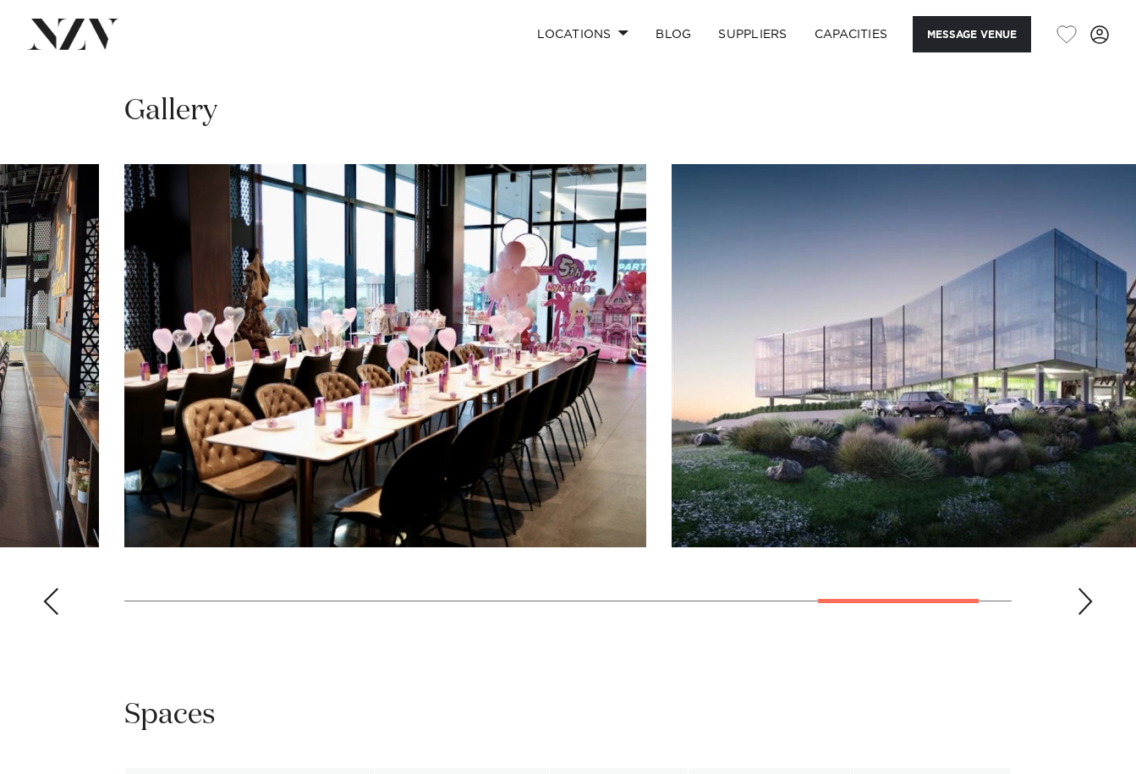
click at [1084, 590] on div "Next slide" at bounding box center [1085, 601] width 17 height 27
